Goal: Find specific page/section: Locate a particular part of the current website

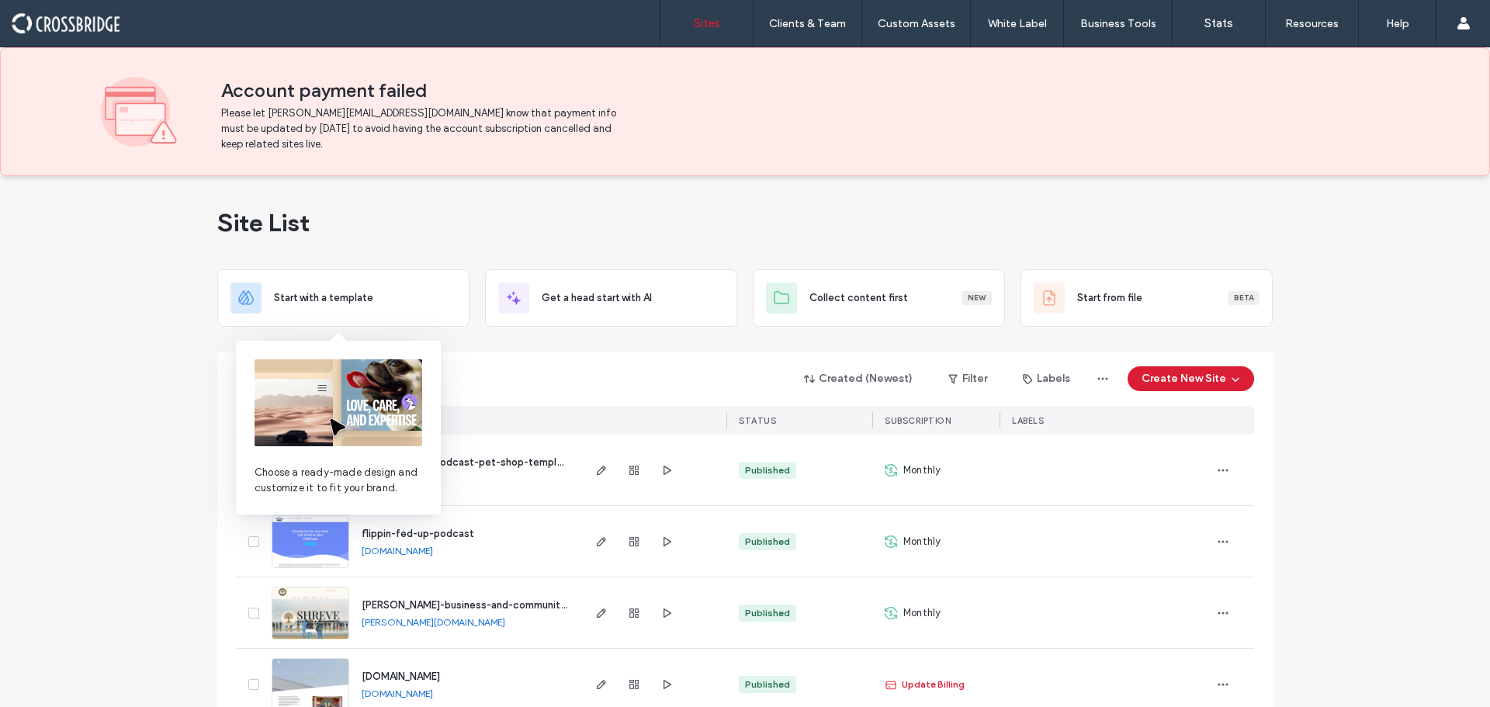
click at [341, 374] on img at bounding box center [339, 402] width 168 height 87
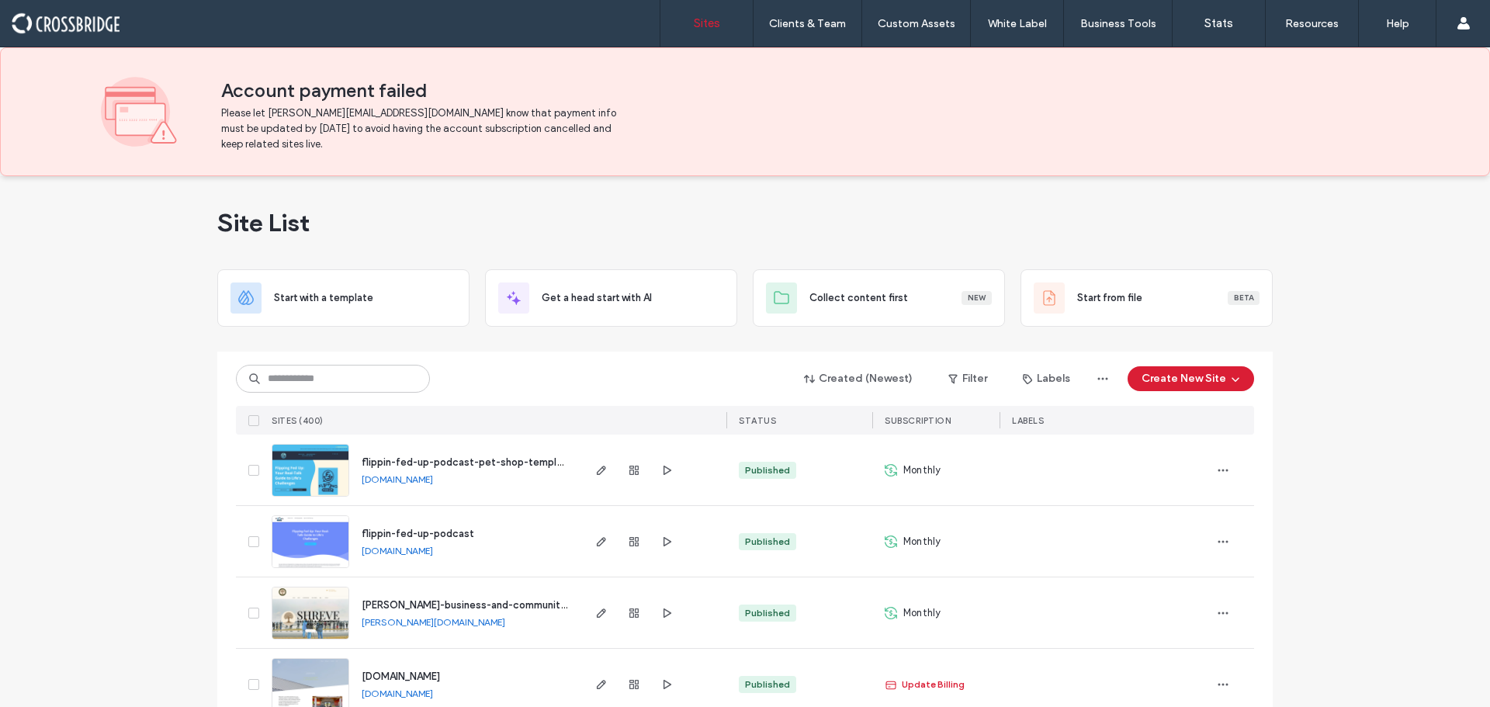
click at [536, 362] on div "Created (Newest) Filter Labels Create New Site SITES (400) STATUS SUBSCRIPTION …" at bounding box center [745, 393] width 1018 height 83
click at [264, 379] on input at bounding box center [333, 379] width 194 height 28
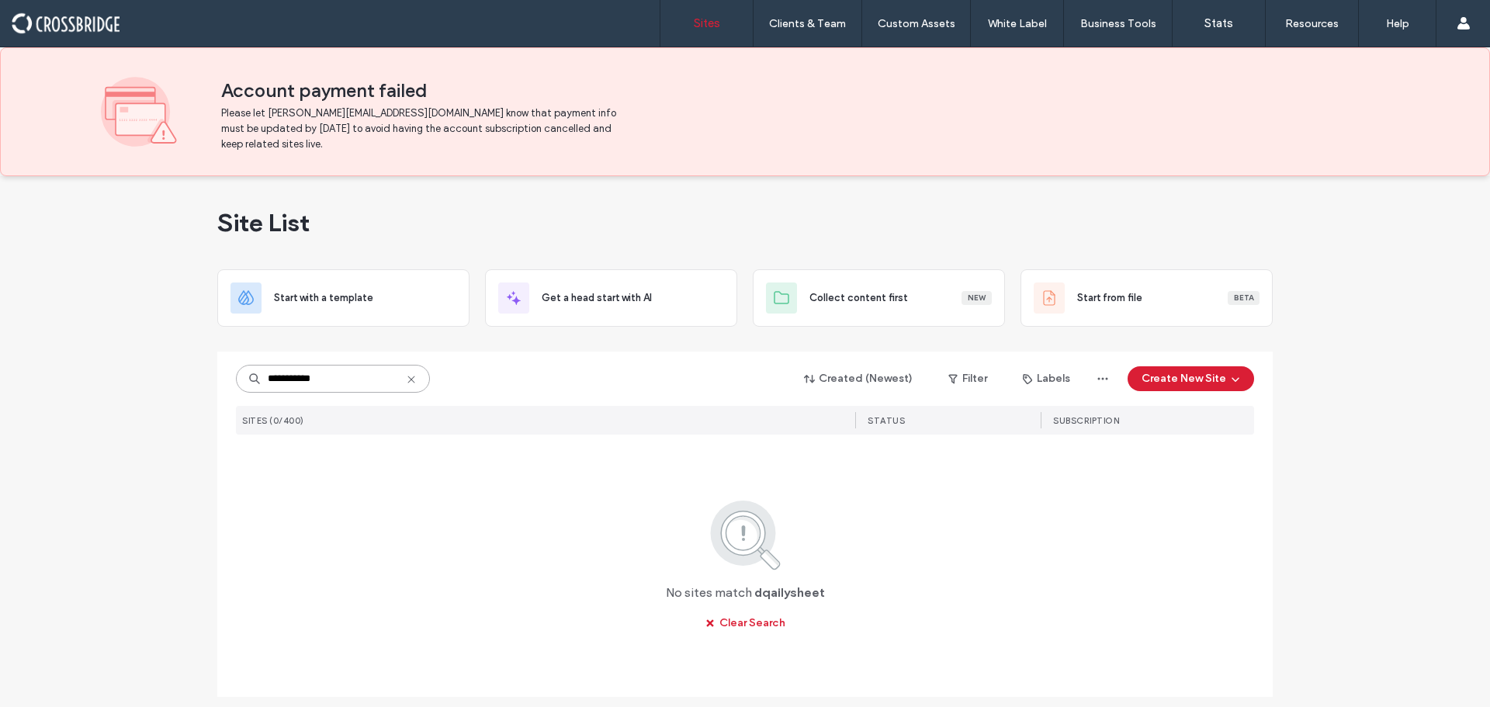
click at [286, 382] on input "**********" at bounding box center [333, 379] width 194 height 28
drag, startPoint x: 313, startPoint y: 383, endPoint x: 298, endPoint y: 376, distance: 16.3
click at [298, 376] on input "**********" at bounding box center [333, 379] width 194 height 28
click at [324, 379] on input "**********" at bounding box center [333, 379] width 194 height 28
type input "*****"
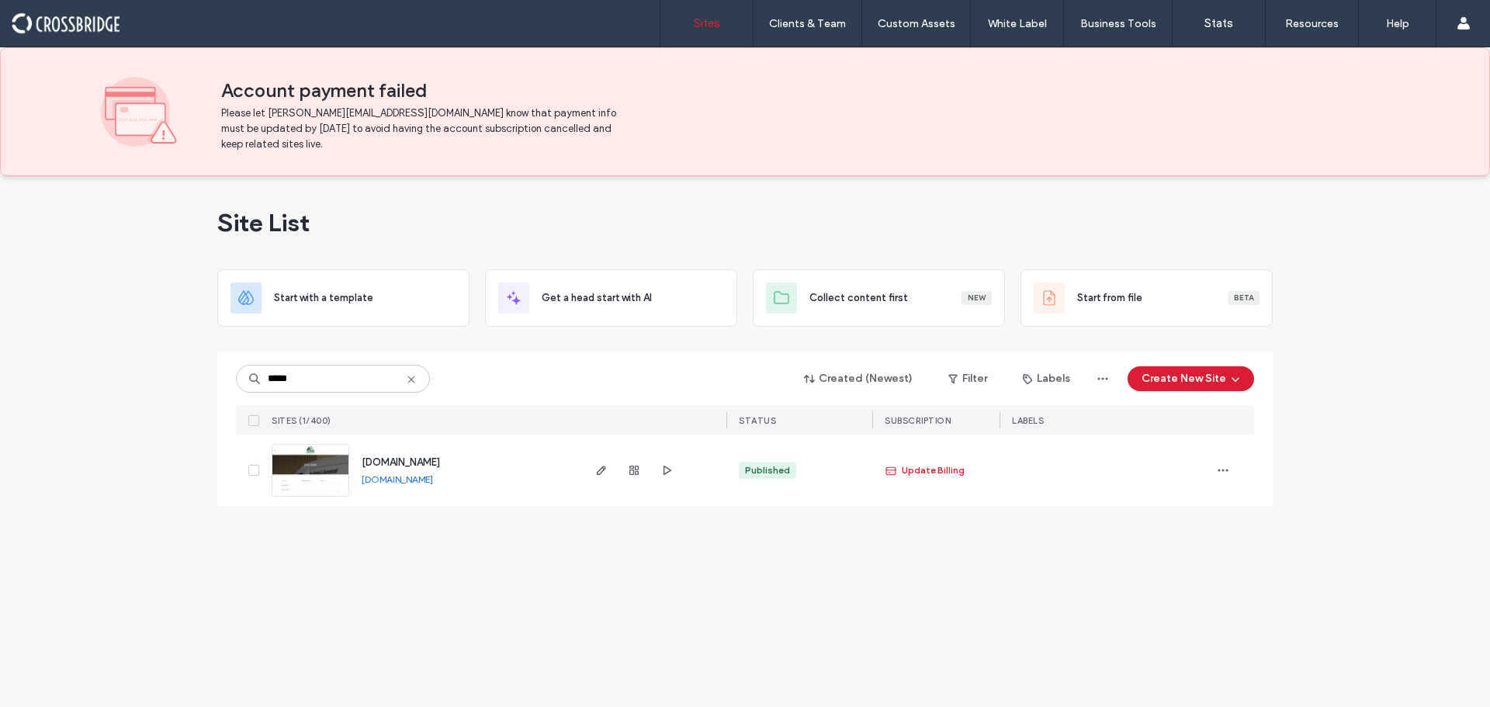
click at [378, 483] on link "daily-sheet.alpinehcparts.com" at bounding box center [397, 479] width 71 height 12
click at [420, 379] on input "*****" at bounding box center [333, 379] width 194 height 28
click at [407, 379] on icon at bounding box center [411, 379] width 12 height 12
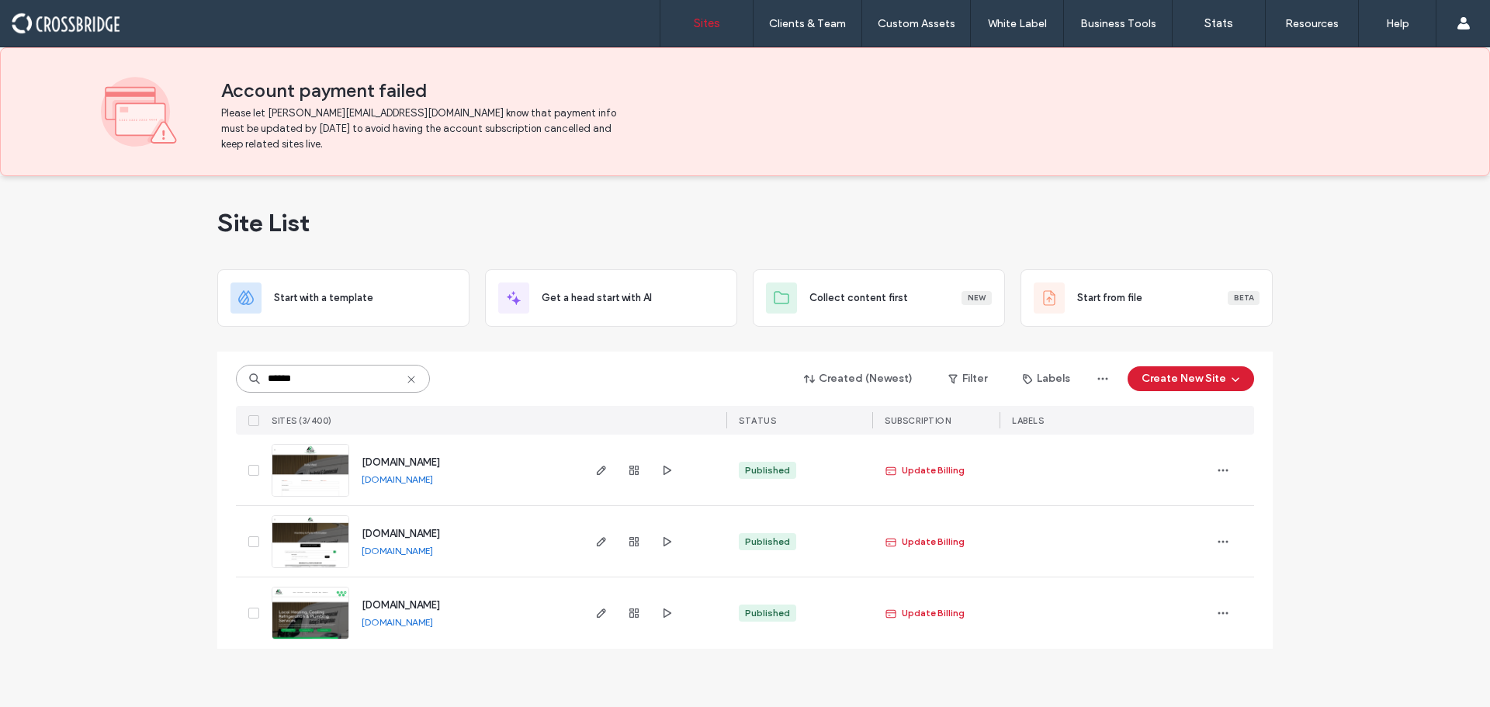
type input "******"
click at [329, 525] on img at bounding box center [310, 569] width 76 height 106
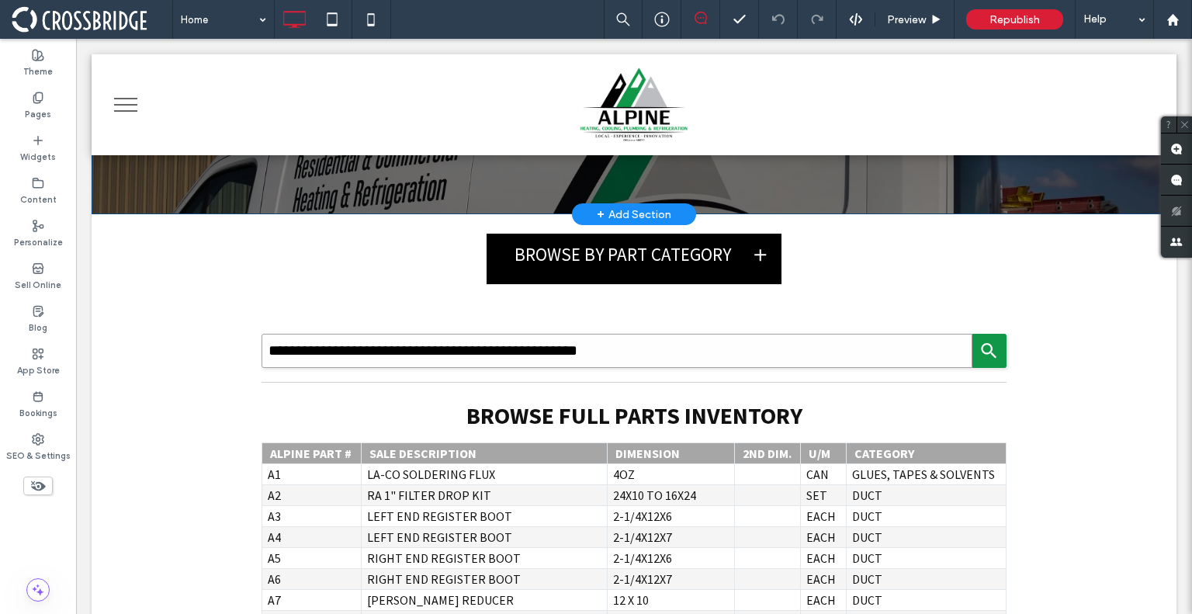
scroll to position [233, 0]
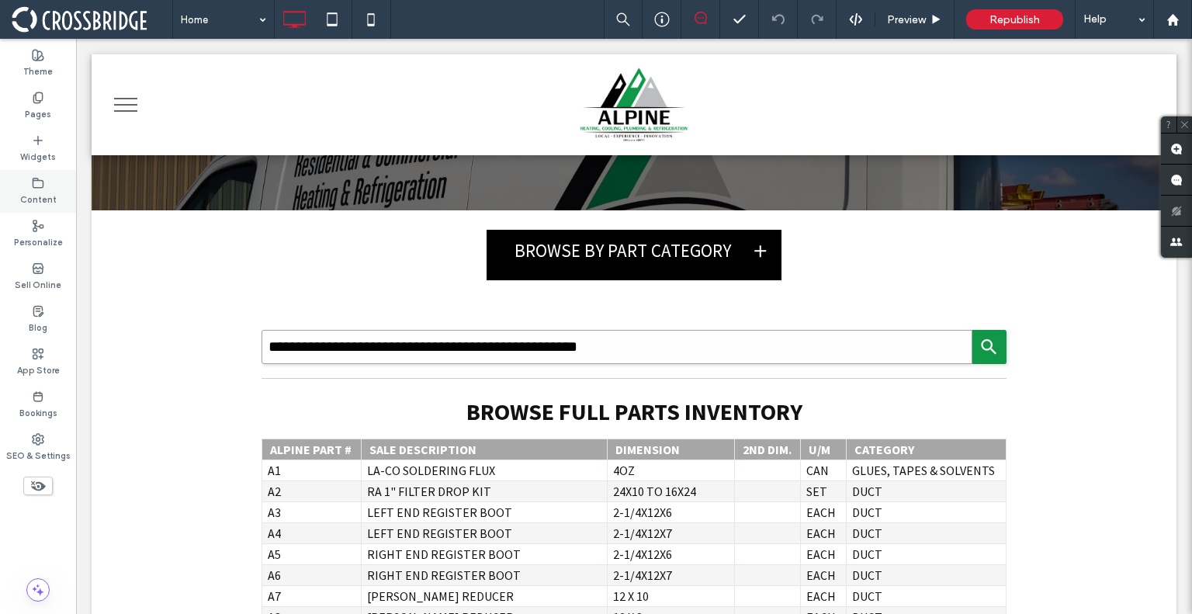
click at [37, 179] on use at bounding box center [38, 182] width 10 height 9
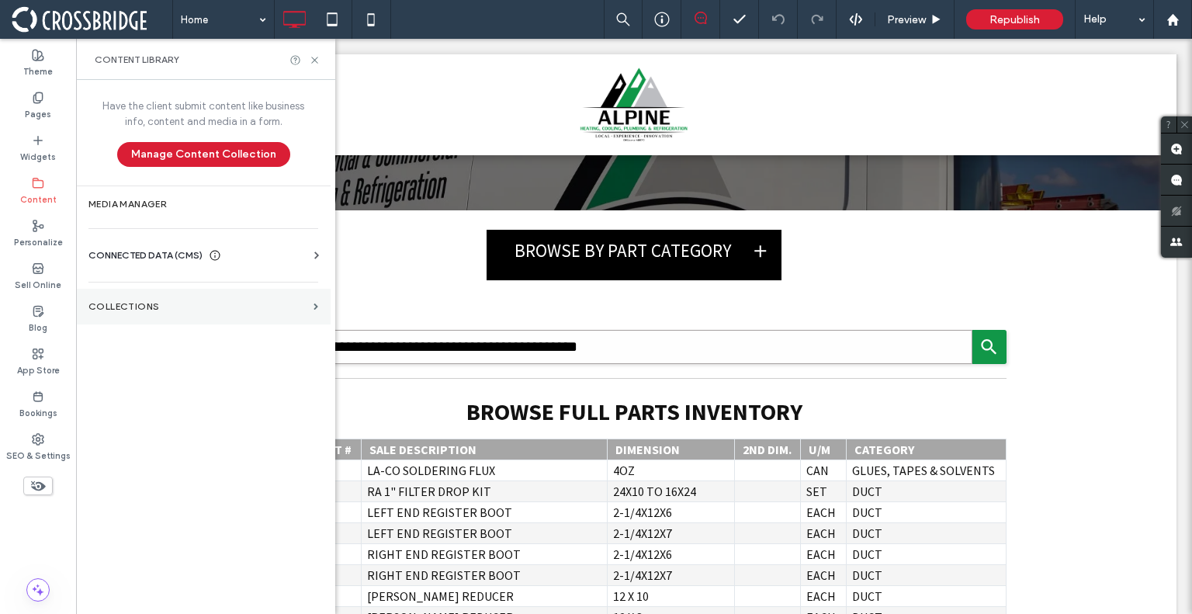
click at [137, 295] on section "Collections" at bounding box center [203, 307] width 255 height 36
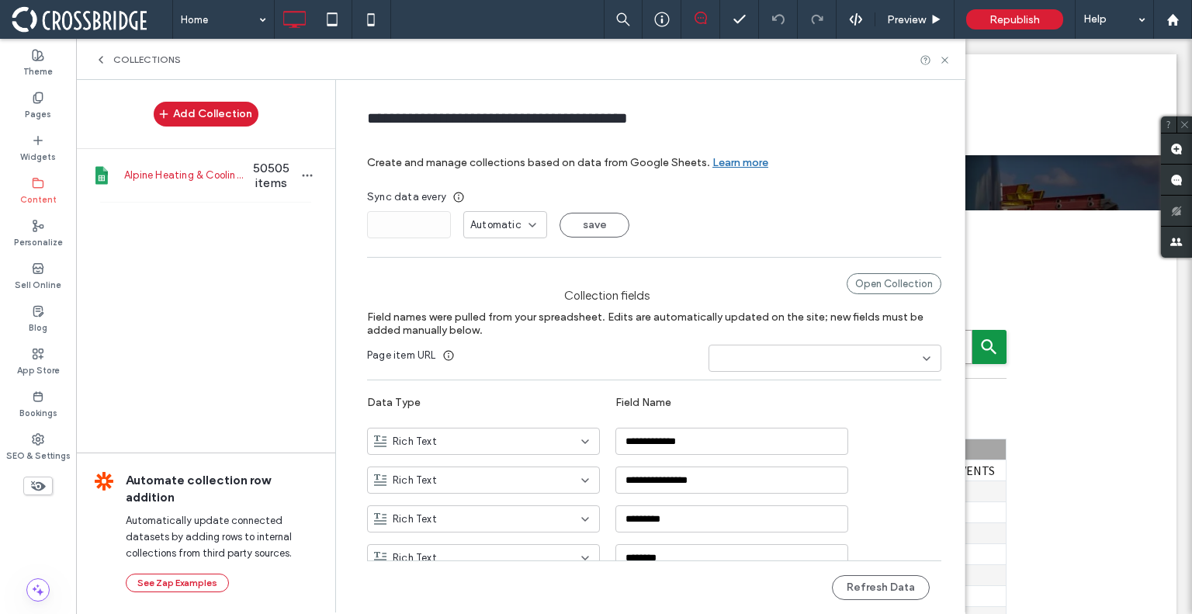
click at [199, 172] on span "Alpine Heating & Cooling Product Inventory" at bounding box center [183, 176] width 119 height 16
click at [870, 285] on div "Open Collection" at bounding box center [894, 283] width 95 height 21
click at [35, 88] on div "Pages" at bounding box center [38, 106] width 76 height 43
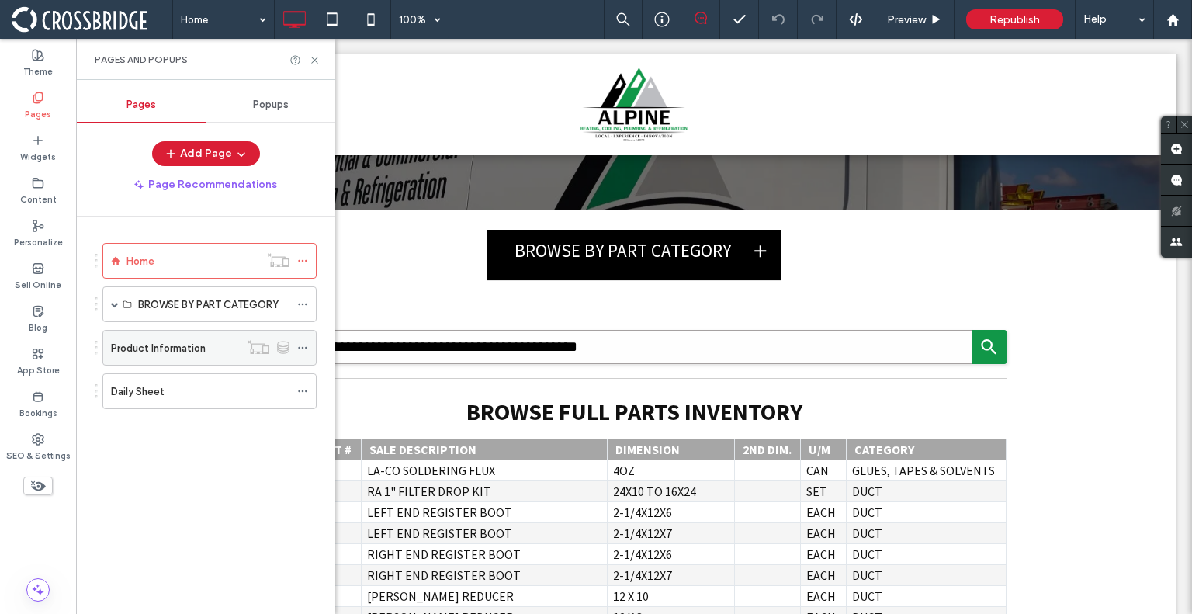
click at [154, 356] on div "Product Information" at bounding box center [175, 348] width 128 height 34
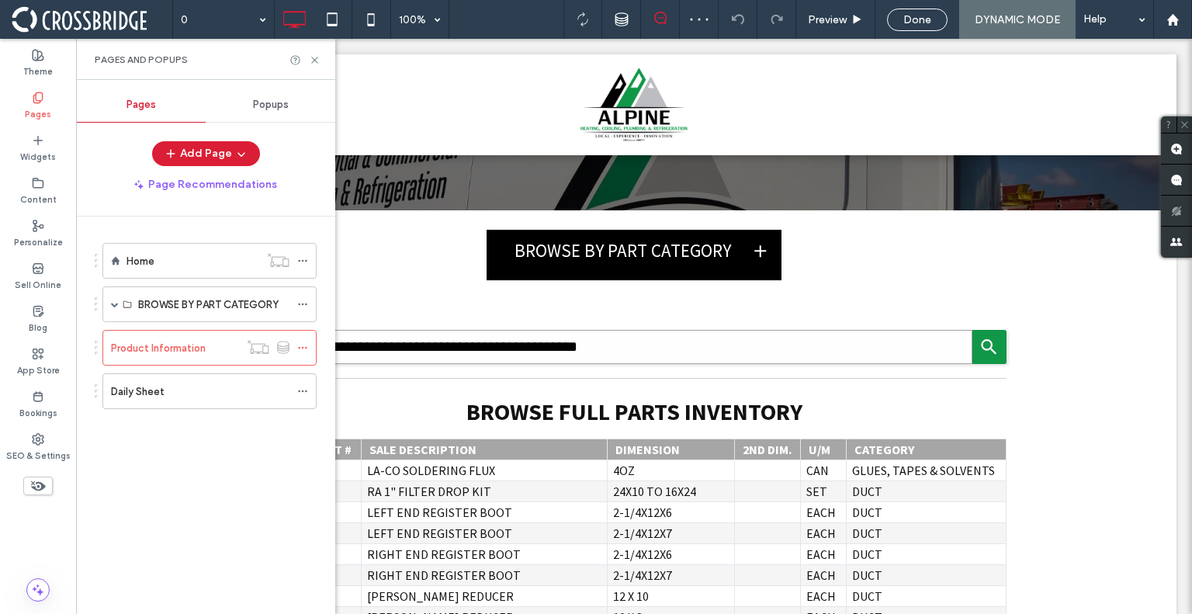
click at [304, 347] on div at bounding box center [596, 307] width 1192 height 614
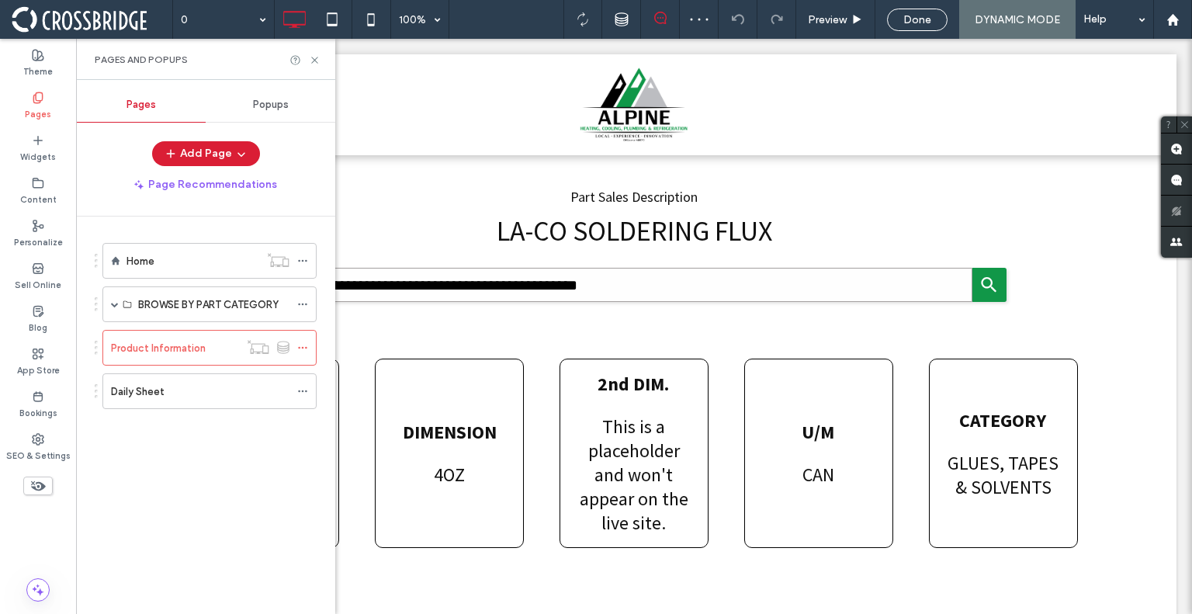
click at [304, 347] on icon at bounding box center [302, 347] width 11 height 11
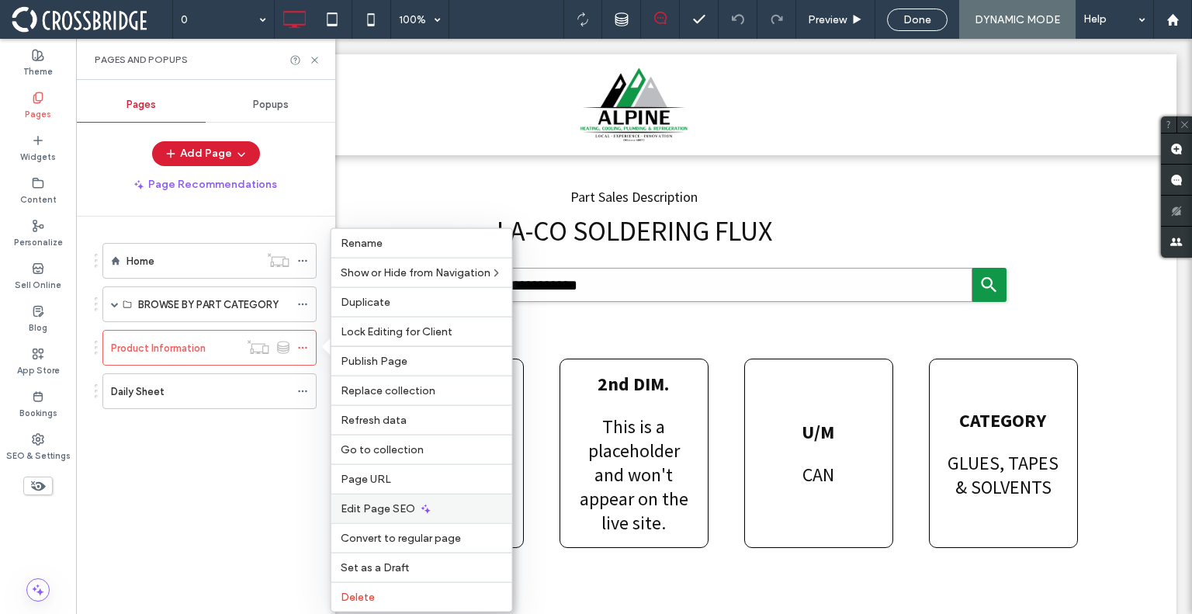
click at [445, 499] on div "Edit Page SEO" at bounding box center [421, 508] width 181 height 29
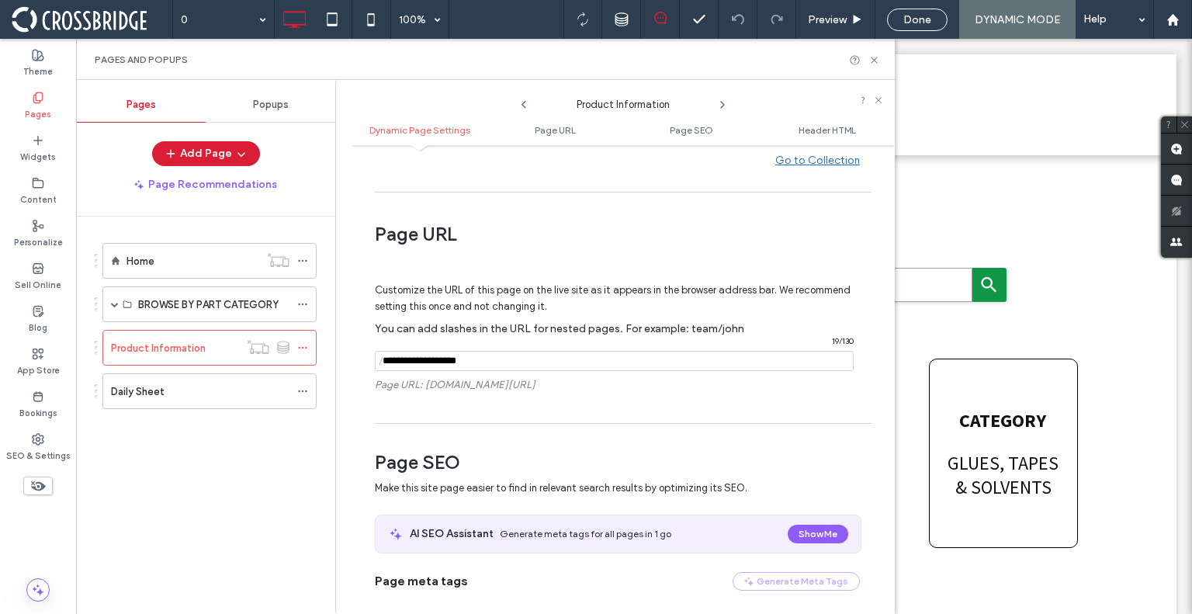
scroll to position [233, 0]
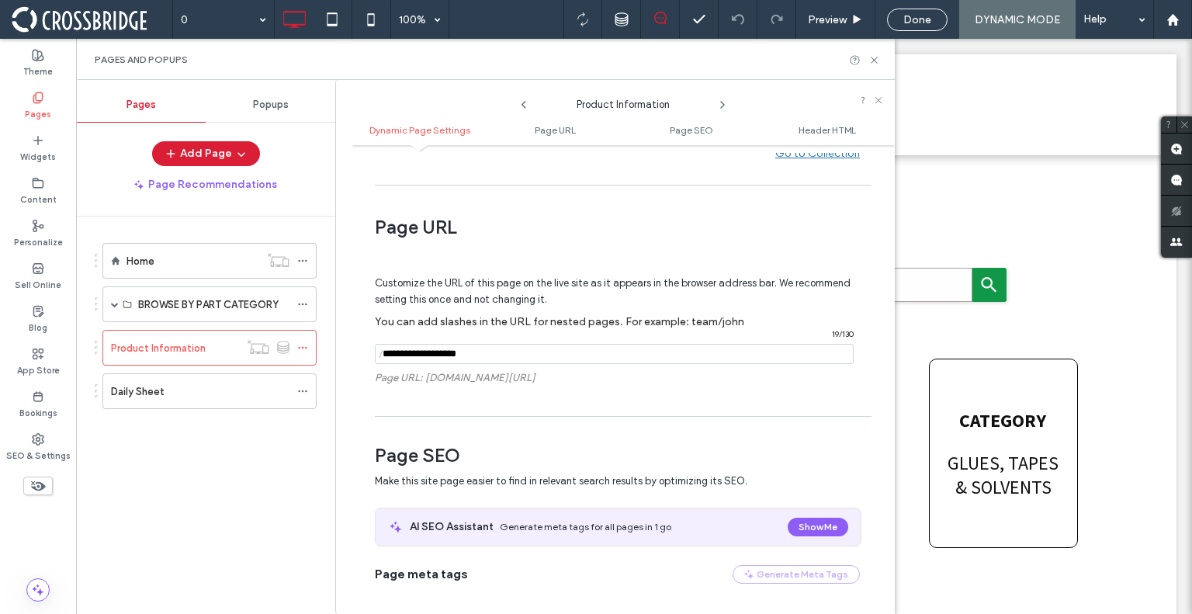
drag, startPoint x: 494, startPoint y: 356, endPoint x: 349, endPoint y: 352, distance: 144.4
click at [349, 352] on div "Product Information Dynamic Page Settings Page URL Page SEO Header HTML Dynamic…" at bounding box center [614, 347] width 559 height 534
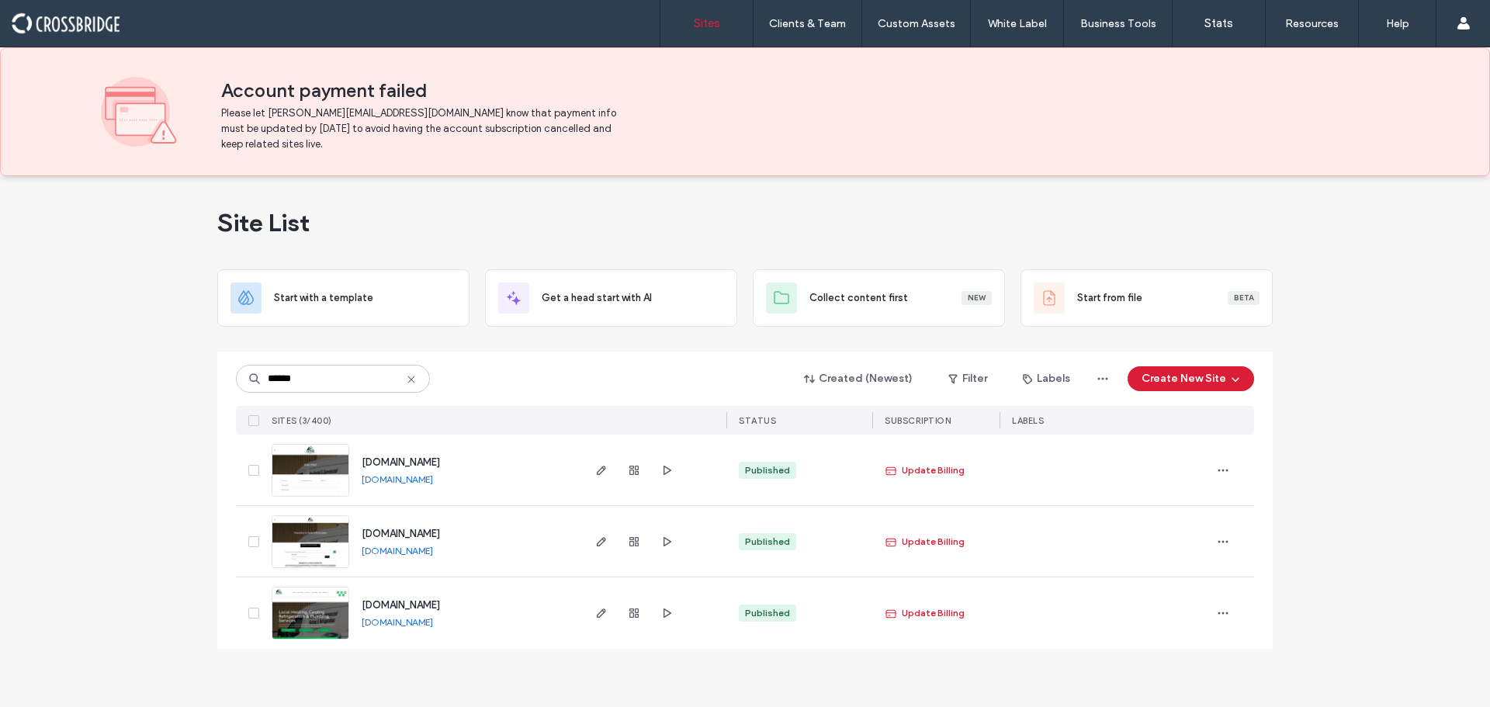
type input "******"
click at [403, 553] on link "alpinehcparts.com" at bounding box center [397, 551] width 71 height 12
click at [296, 545] on img at bounding box center [310, 569] width 76 height 106
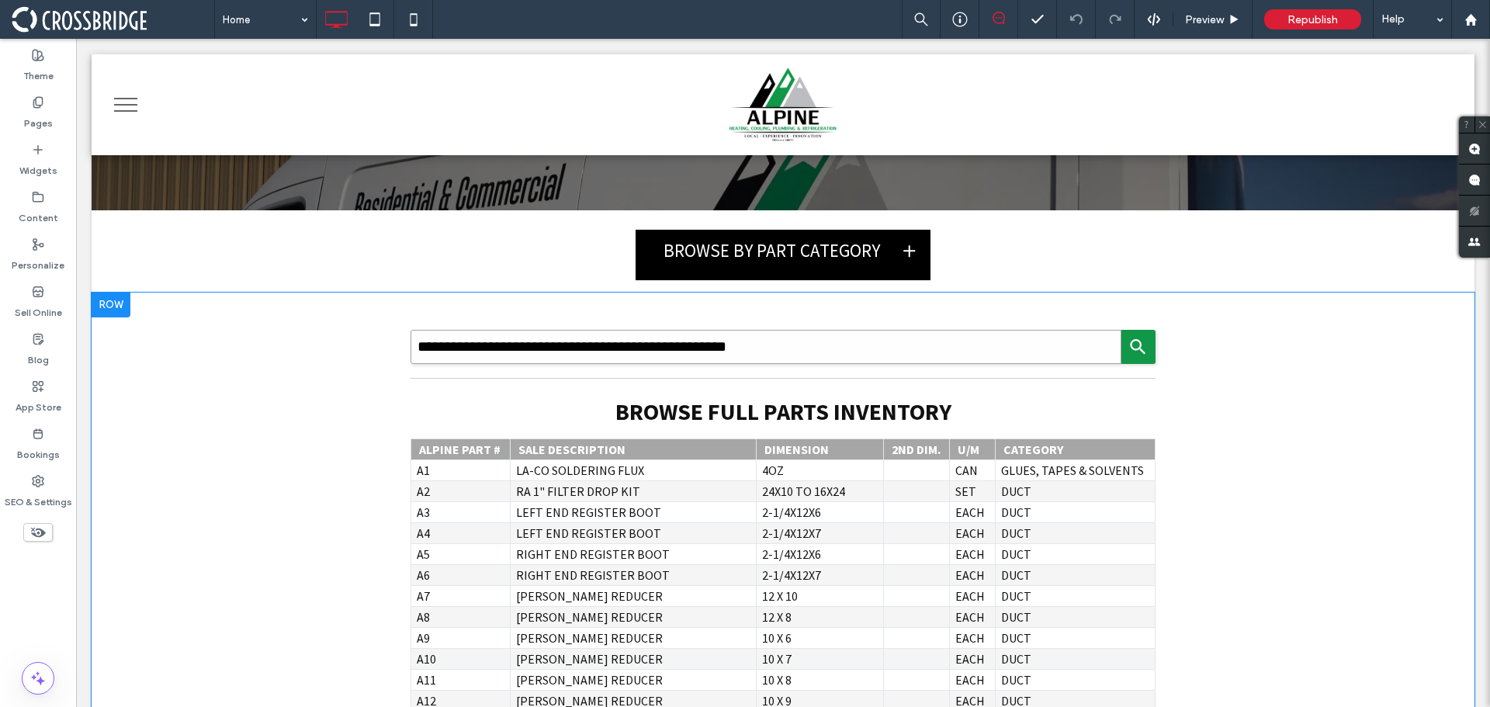
scroll to position [233, 0]
click at [798, 518] on link "2-1/4X12X6" at bounding box center [817, 512] width 111 height 19
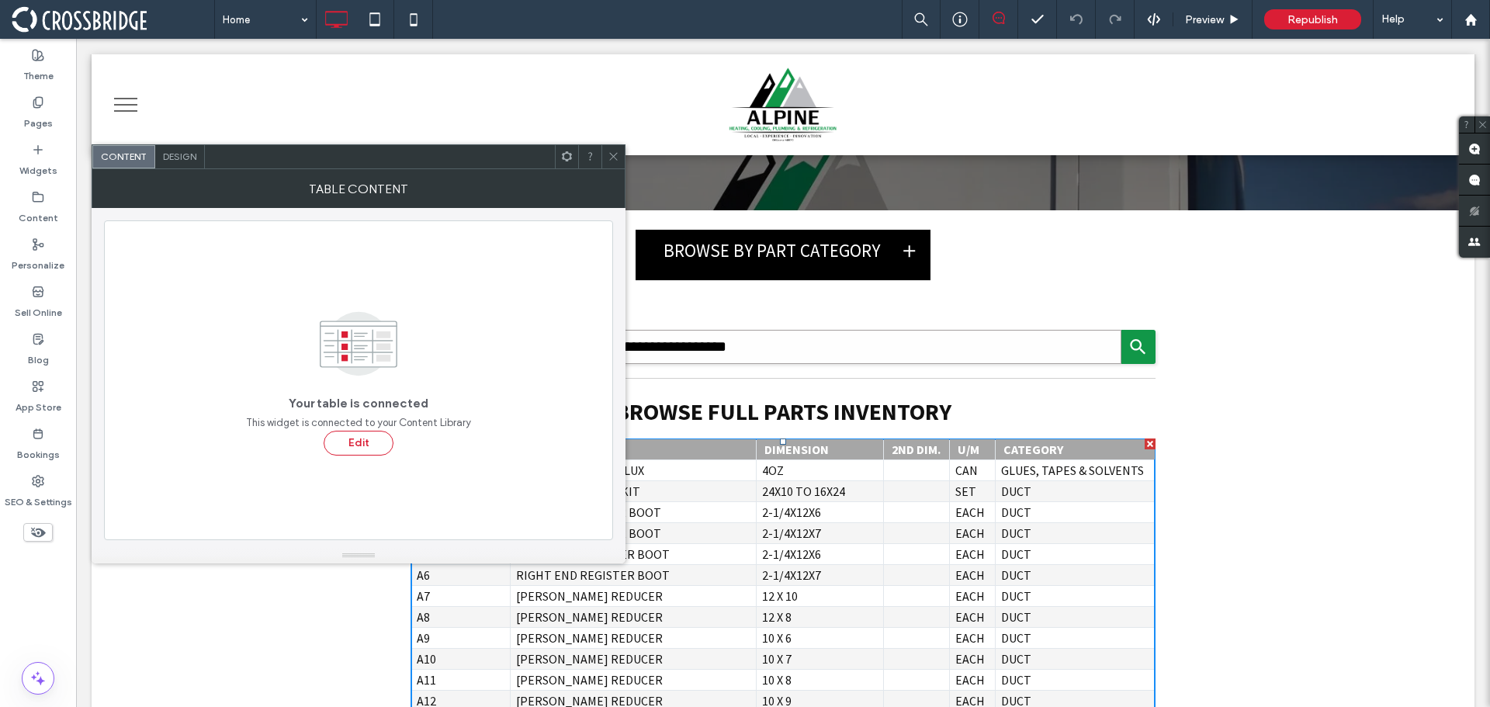
click at [602, 154] on div at bounding box center [612, 156] width 23 height 23
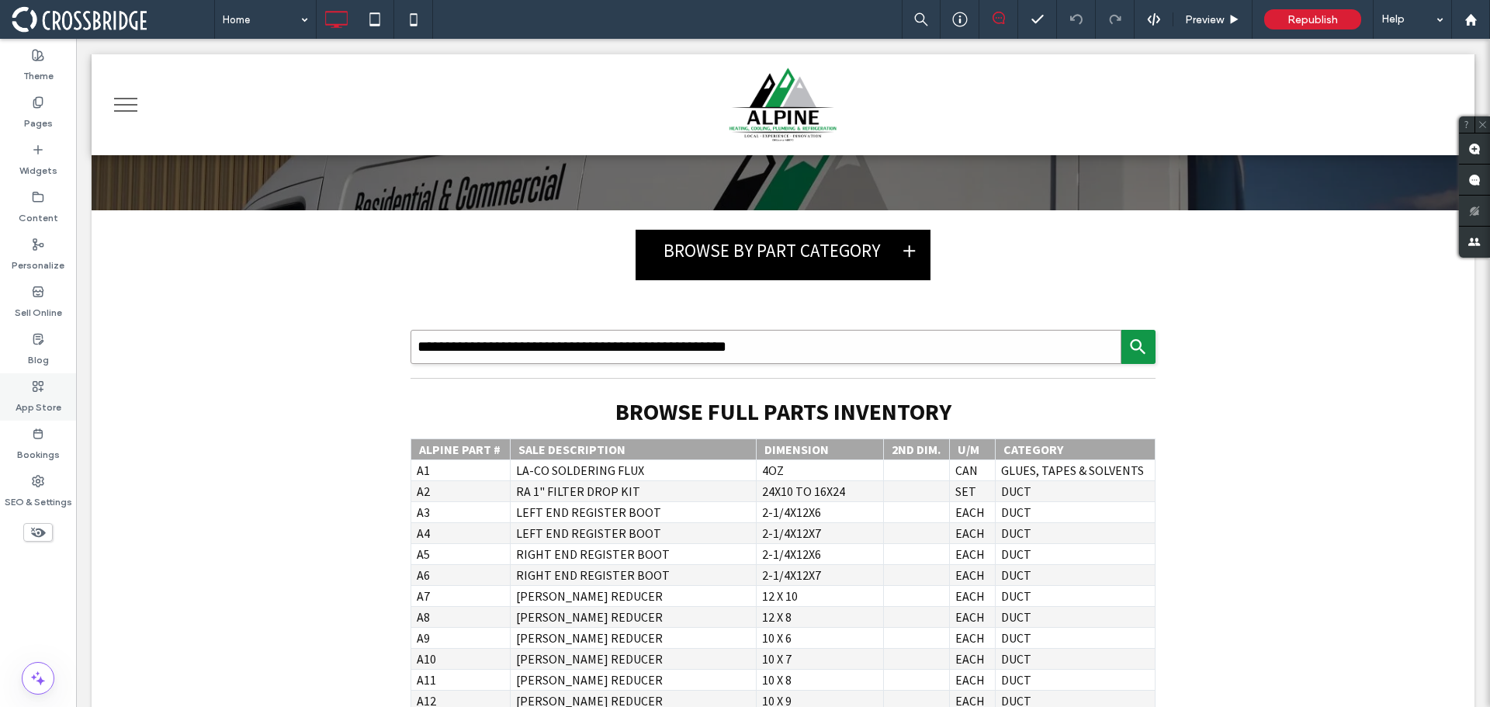
click at [24, 390] on div "App Store" at bounding box center [38, 396] width 76 height 47
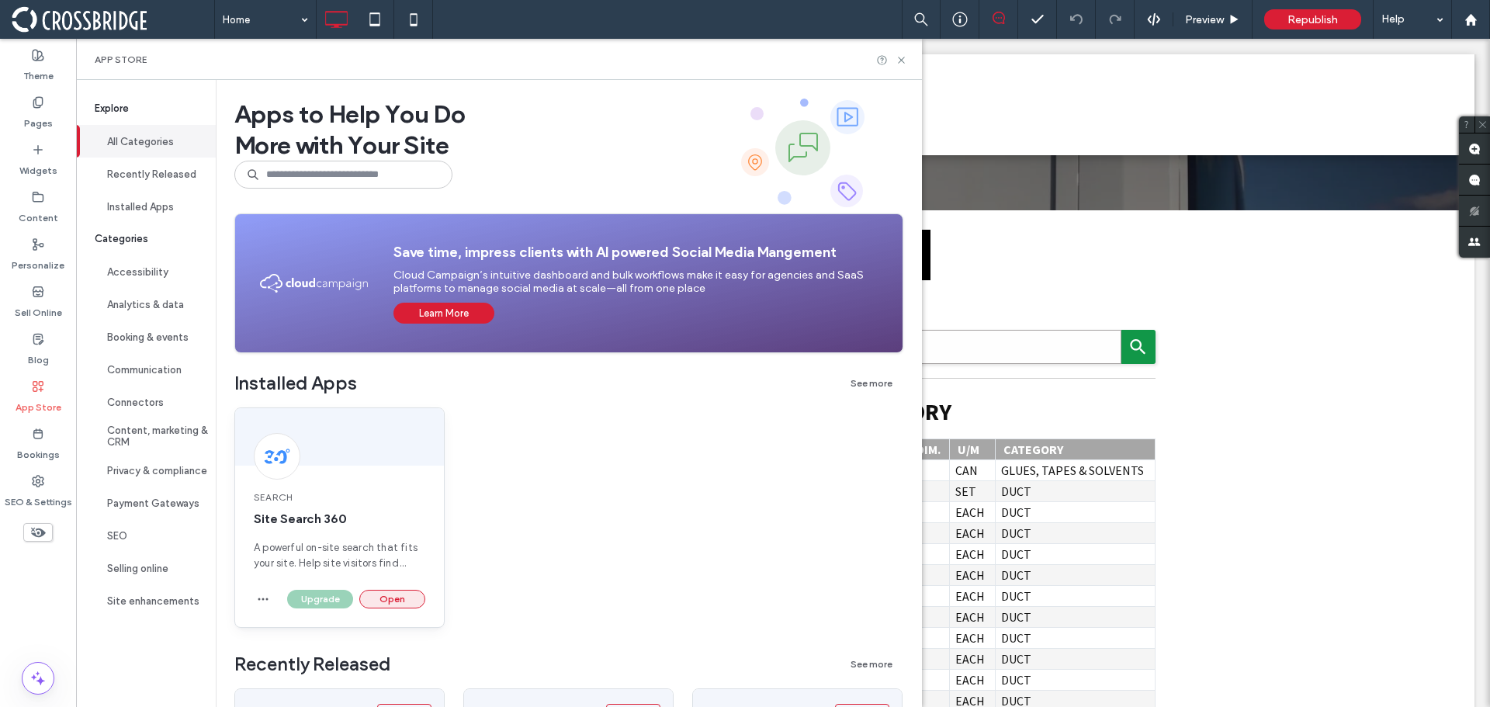
click at [394, 597] on button "Open" at bounding box center [392, 599] width 66 height 19
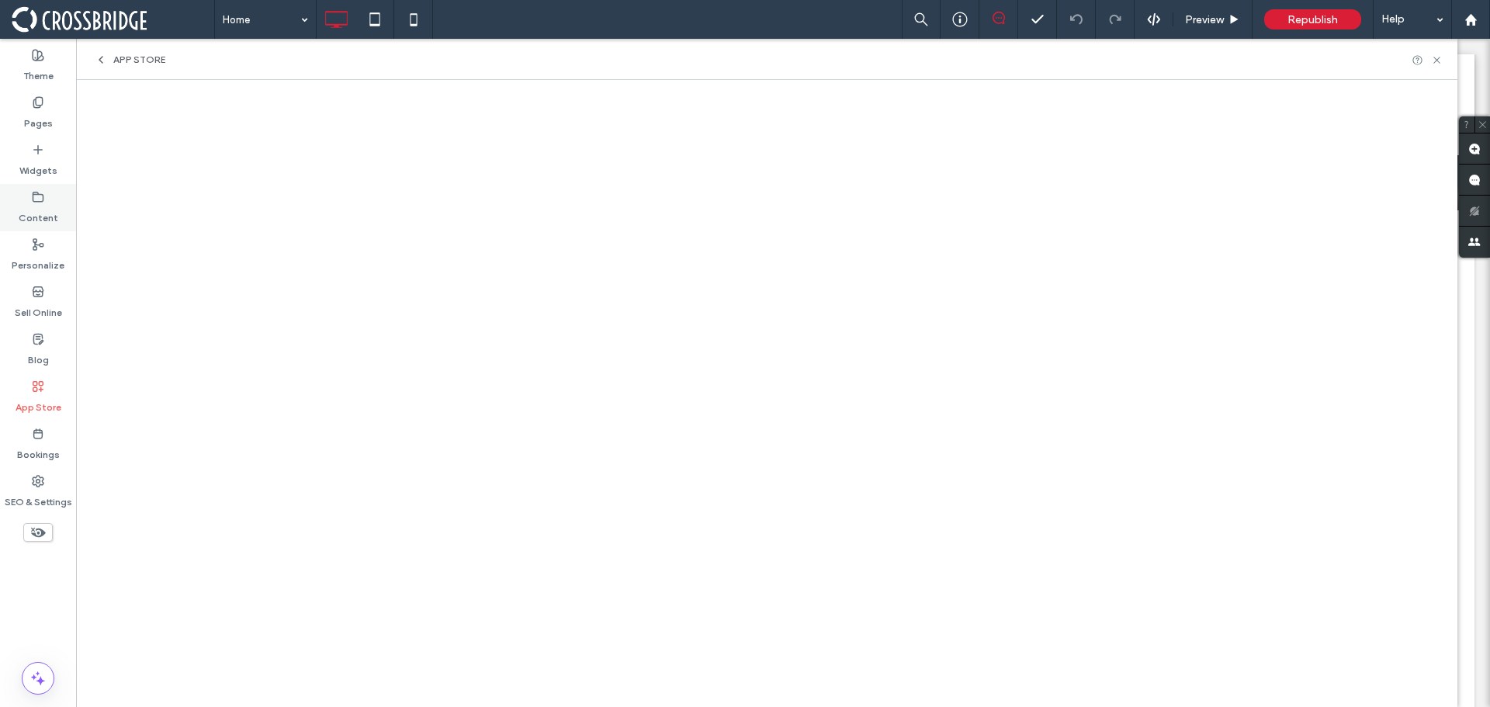
click at [13, 211] on div "Content" at bounding box center [38, 207] width 76 height 47
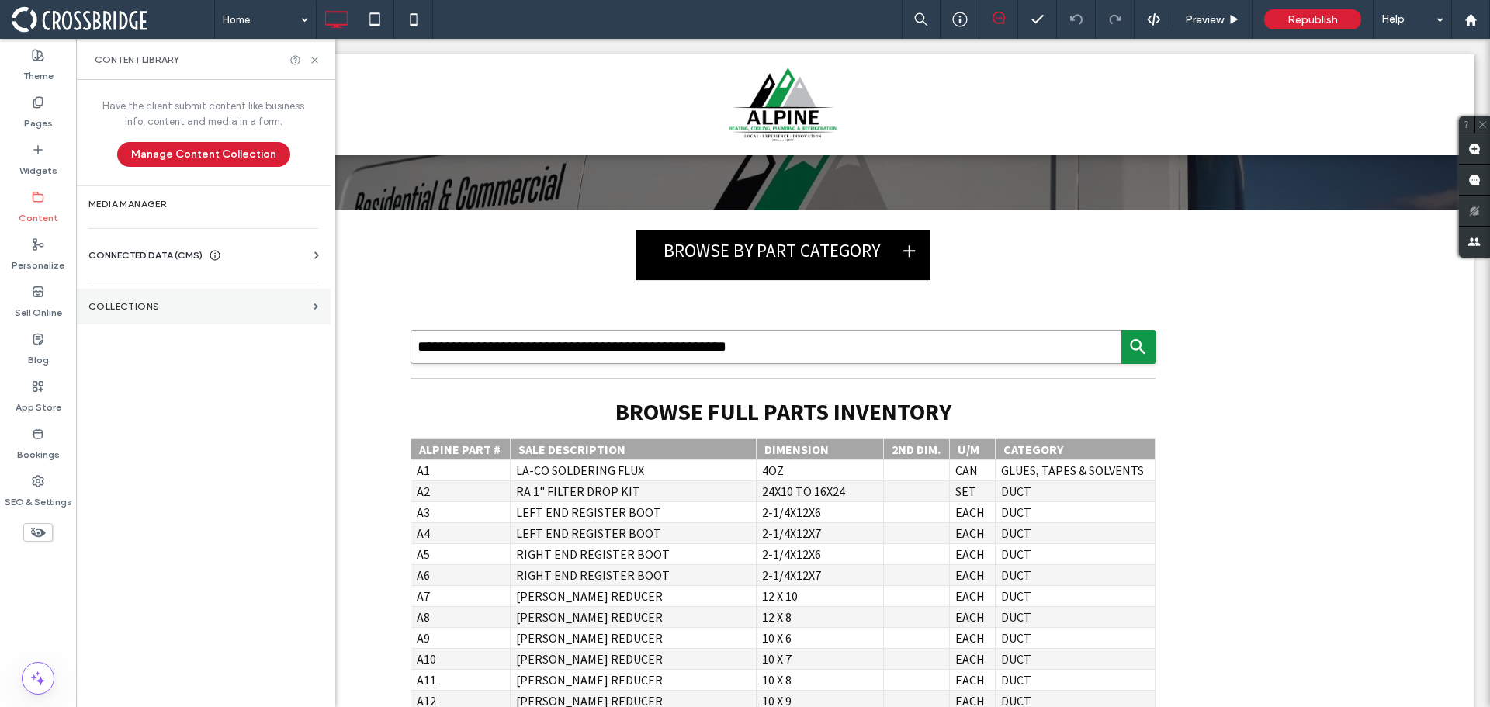
click at [164, 303] on label "Collections" at bounding box center [197, 306] width 219 height 11
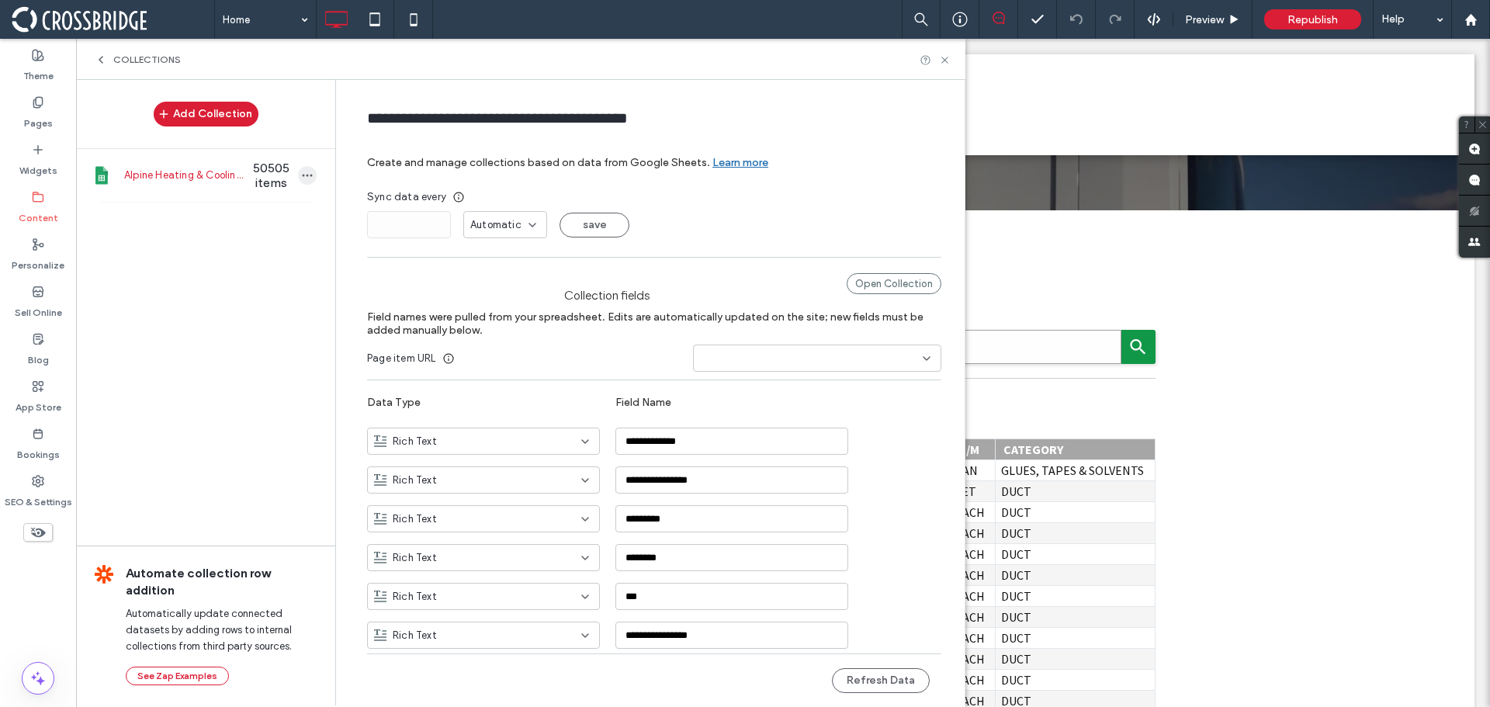
click at [301, 180] on icon "button" at bounding box center [307, 175] width 12 height 12
click at [222, 179] on span "Alpine Heating & Cooling Product Inventory" at bounding box center [183, 176] width 119 height 16
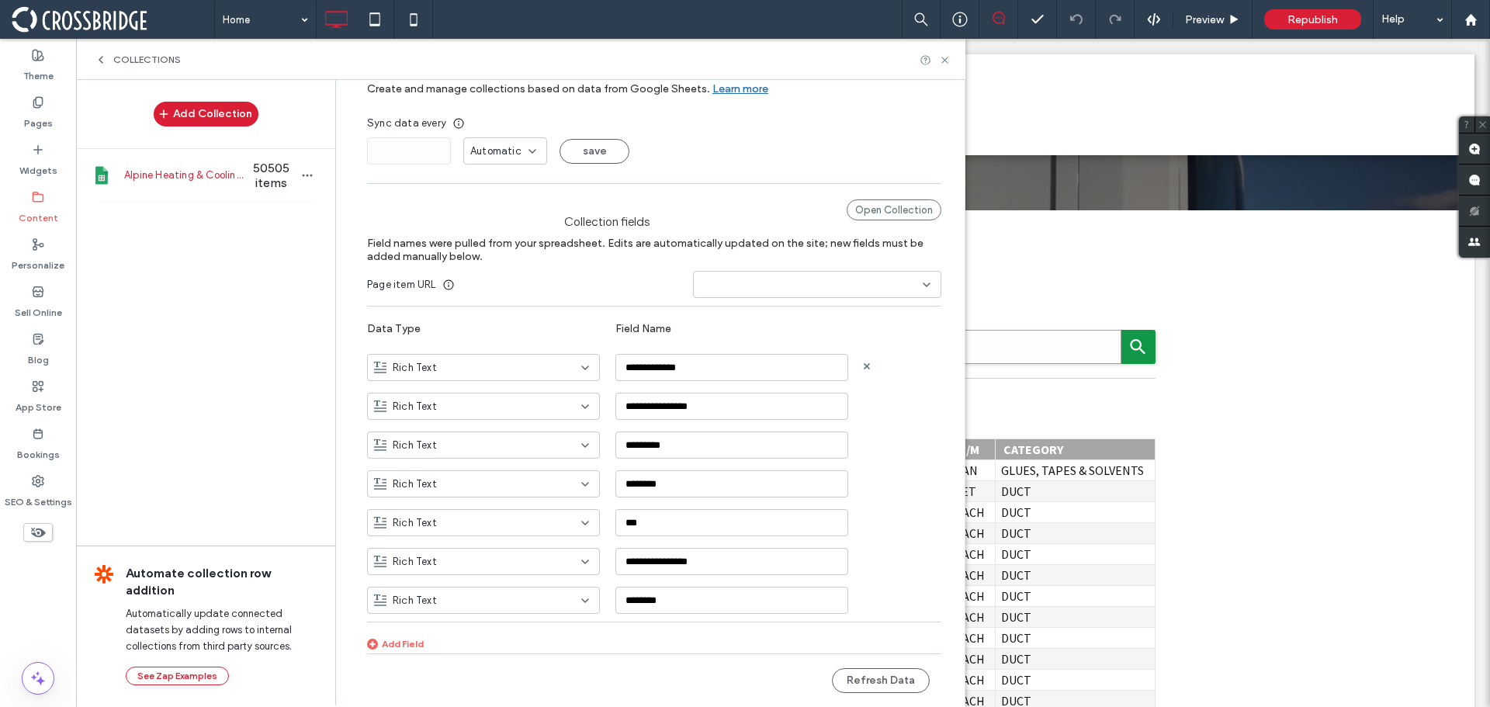
scroll to position [0, 0]
